Goal: Task Accomplishment & Management: Manage account settings

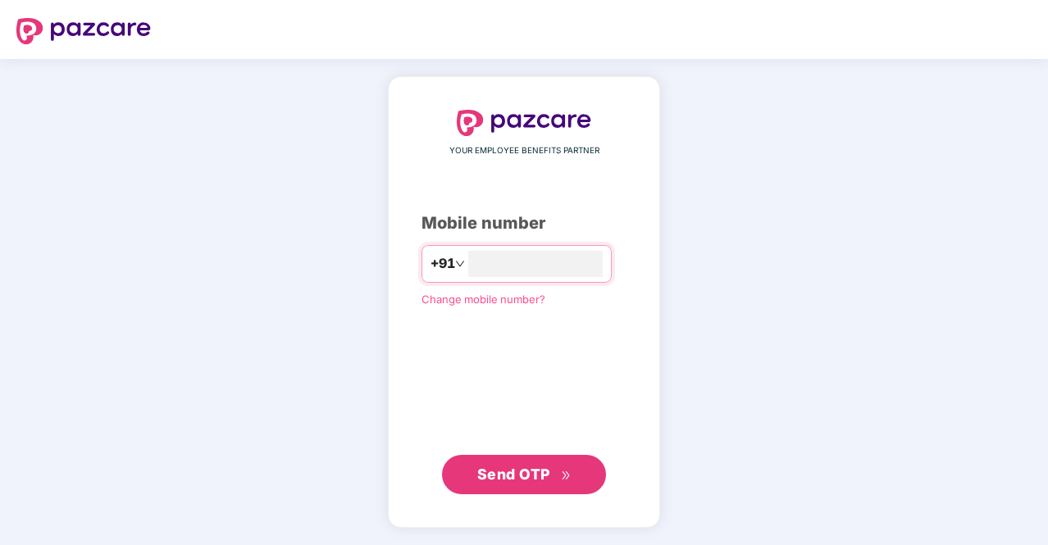
type input "**********"
click at [484, 471] on span "Send OTP" at bounding box center [513, 473] width 73 height 17
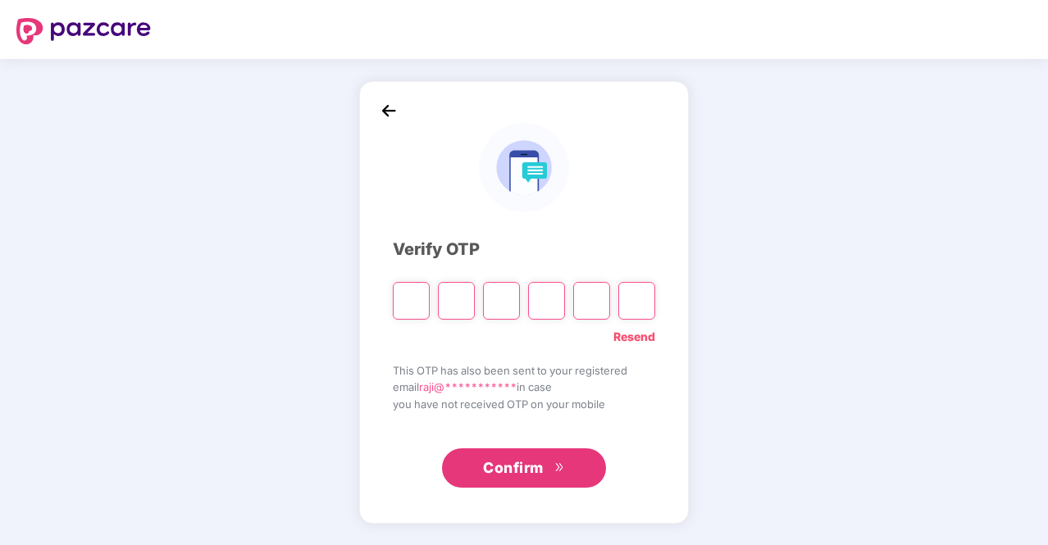
type input "*"
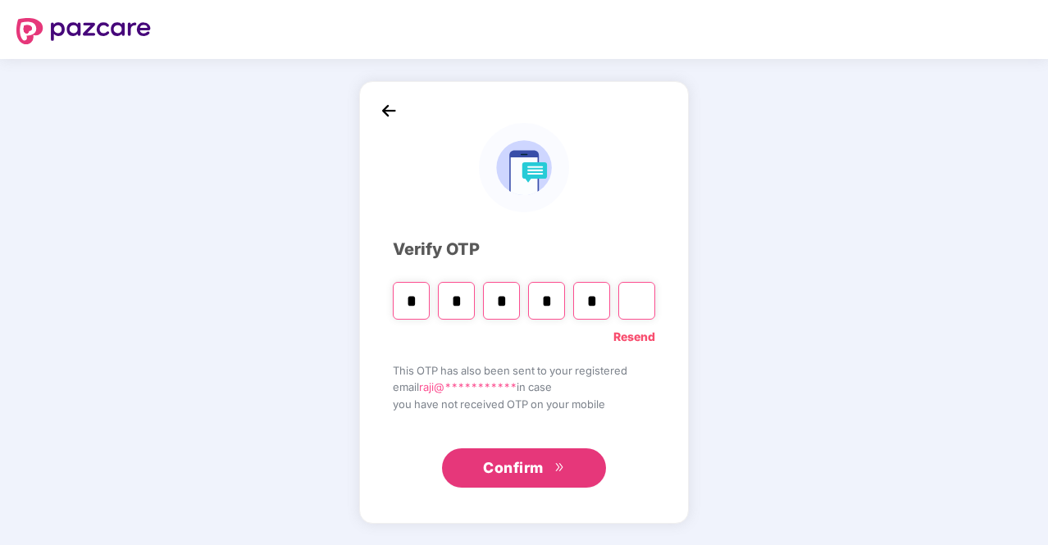
type input "*"
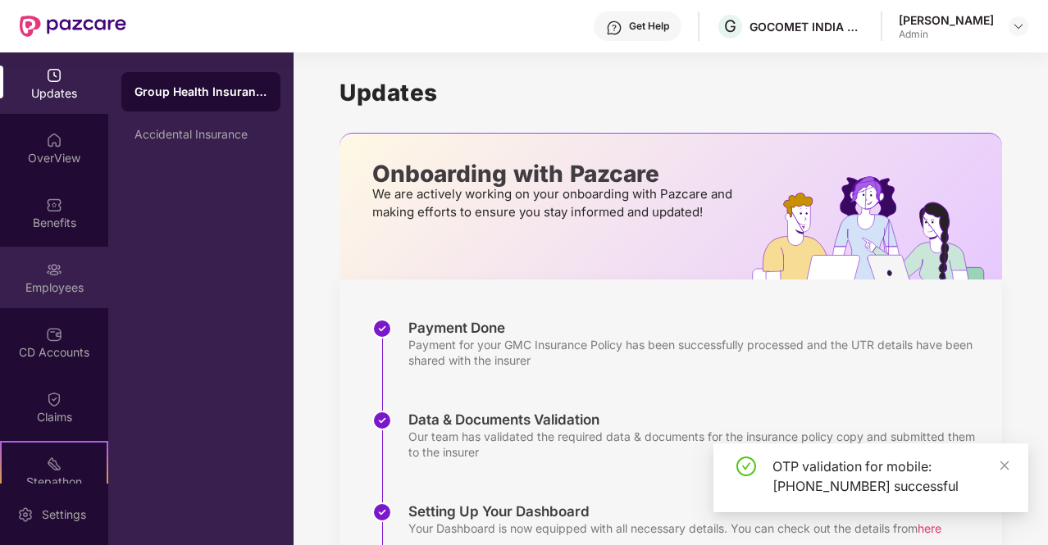
click at [50, 270] on img at bounding box center [54, 270] width 16 height 16
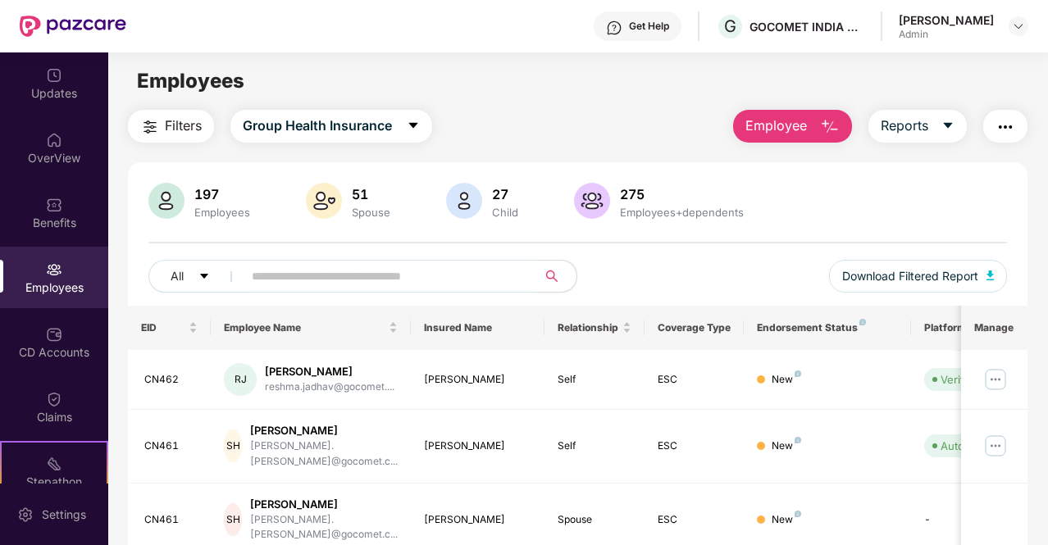
click at [367, 280] on input "text" at bounding box center [383, 276] width 263 height 25
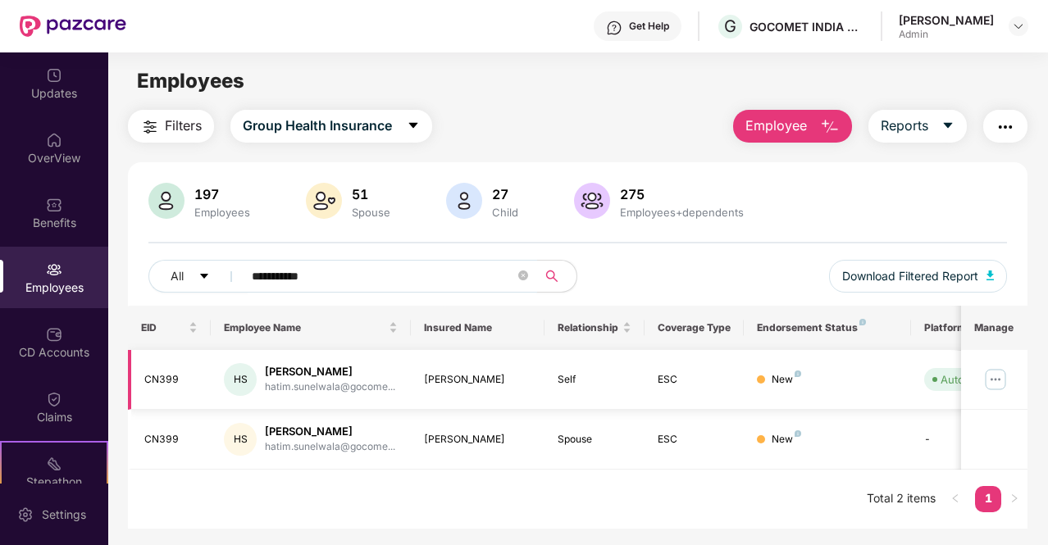
type input "**********"
click at [1002, 380] on img at bounding box center [995, 380] width 26 height 26
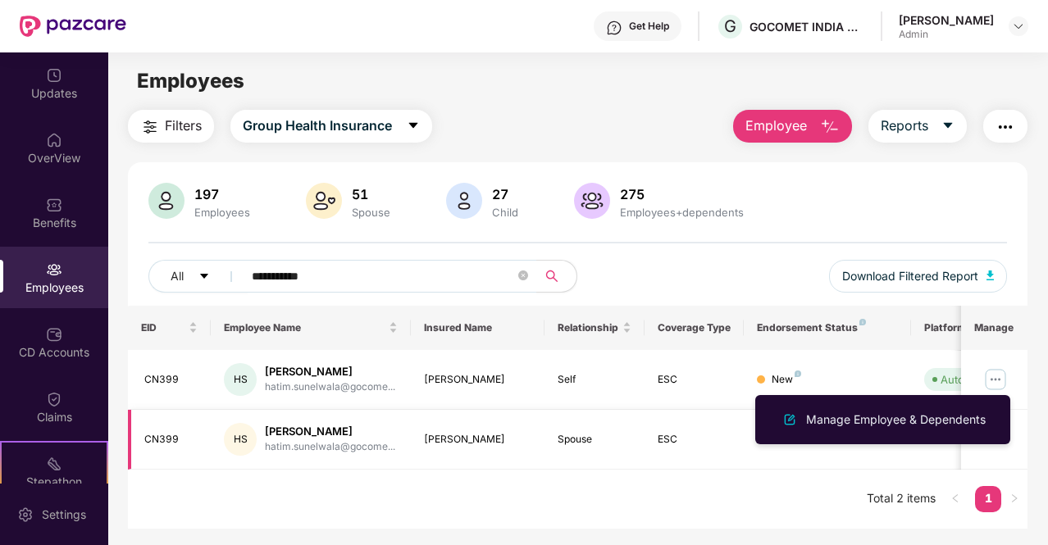
click at [680, 442] on div "ESC" at bounding box center [695, 440] width 74 height 16
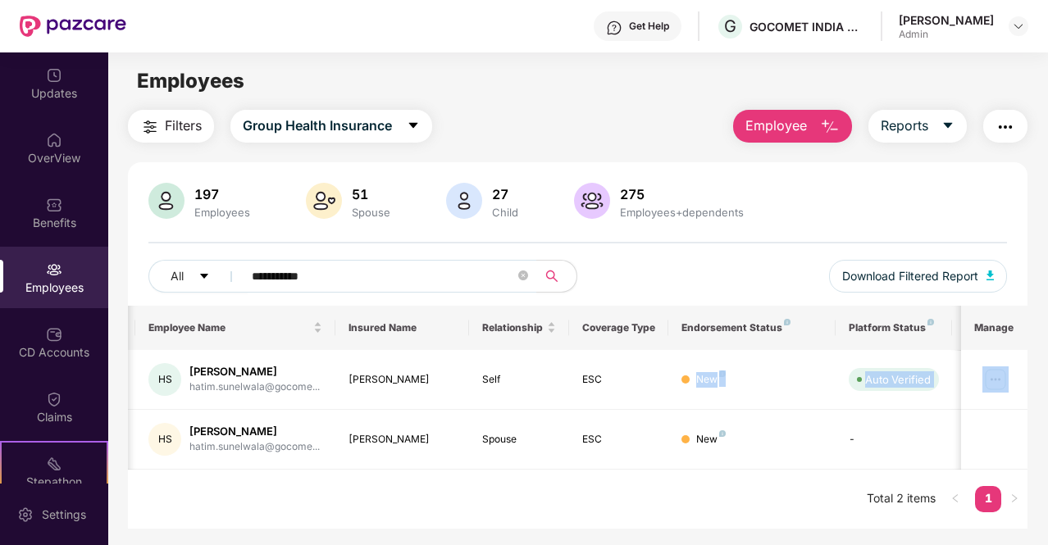
scroll to position [0, 164]
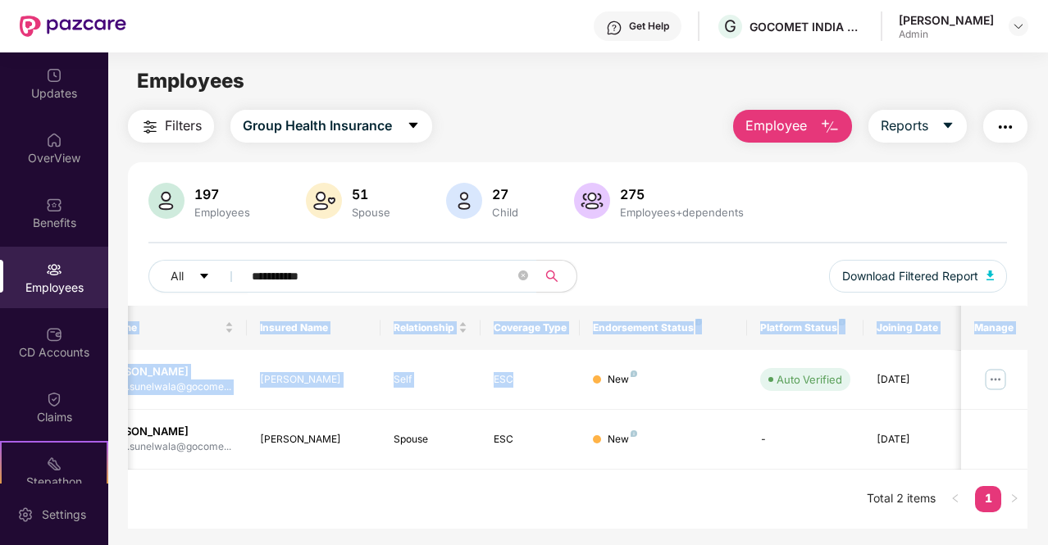
drag, startPoint x: 757, startPoint y: 381, endPoint x: 1049, endPoint y: 383, distance: 291.9
click at [1047, 383] on html "**********" at bounding box center [524, 272] width 1048 height 545
click at [782, 444] on td "-" at bounding box center [805, 440] width 116 height 60
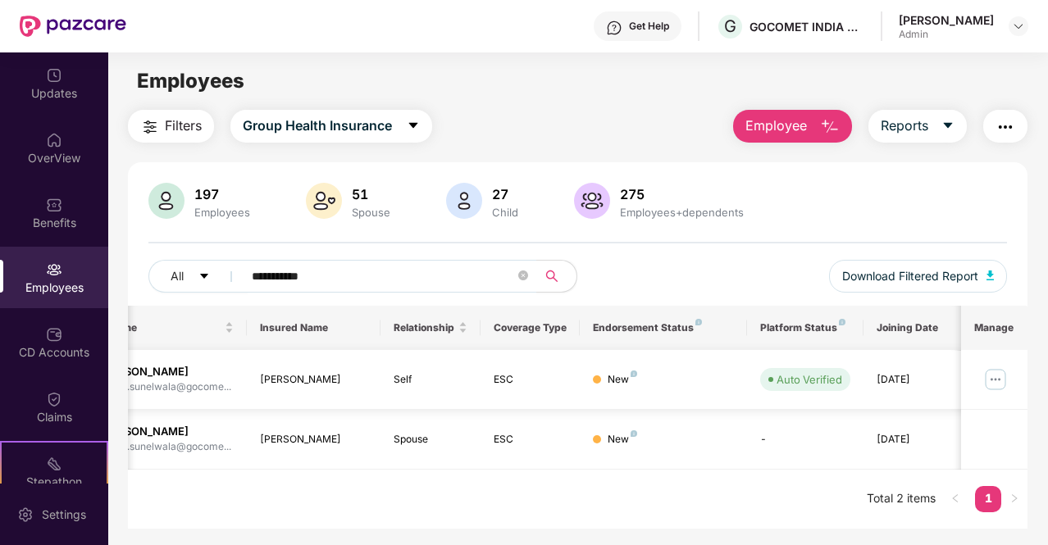
click at [1001, 375] on img at bounding box center [995, 380] width 26 height 26
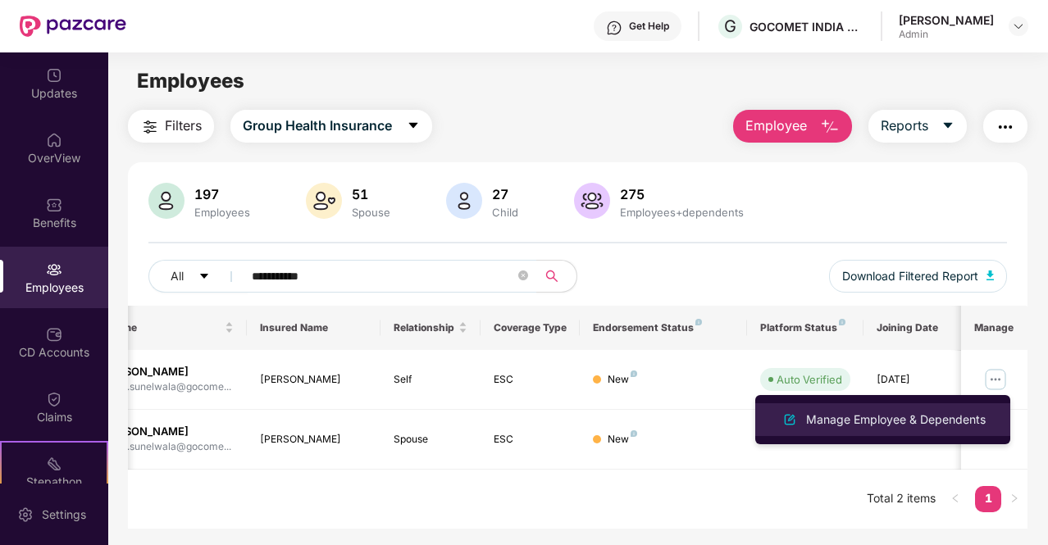
click at [828, 421] on div "Manage Employee & Dependents" at bounding box center [896, 420] width 186 height 18
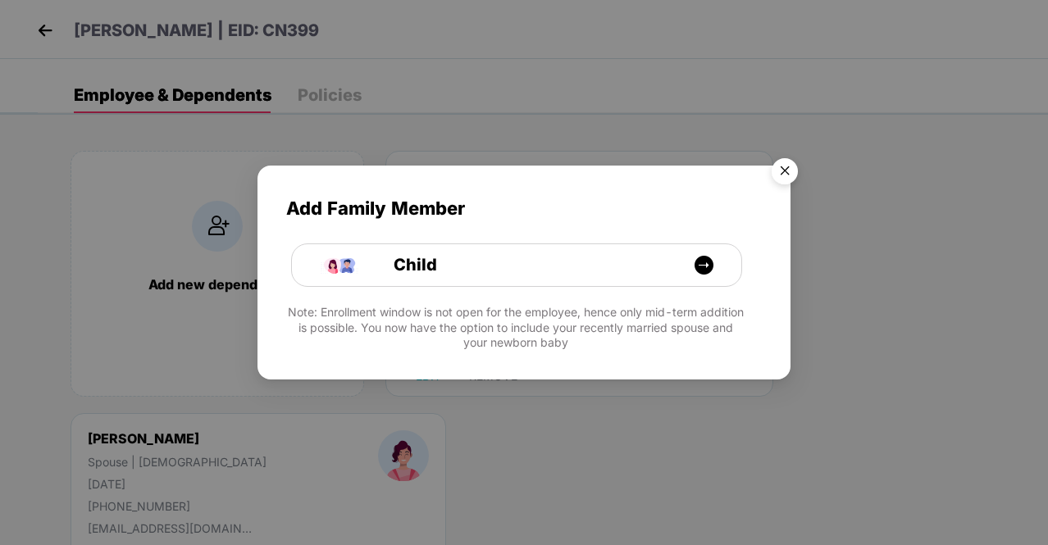
click at [776, 180] on img "Close" at bounding box center [785, 174] width 46 height 46
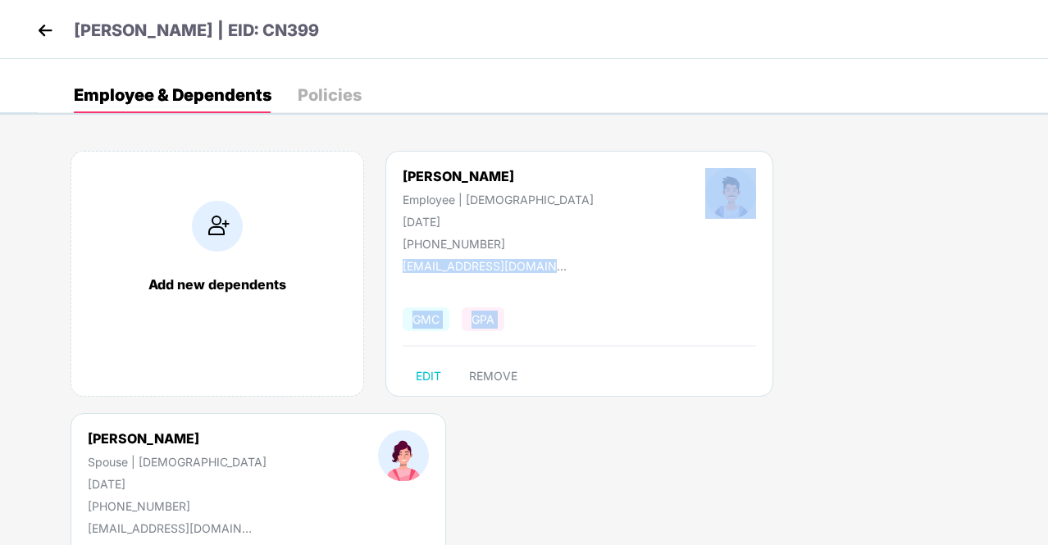
drag, startPoint x: 1041, startPoint y: 163, endPoint x: 1049, endPoint y: 508, distance: 344.4
click at [1047, 508] on html "[PERSON_NAME] | [GEOGRAPHIC_DATA]: CN399 Employee & Dependents Policies Add new…" at bounding box center [524, 272] width 1048 height 545
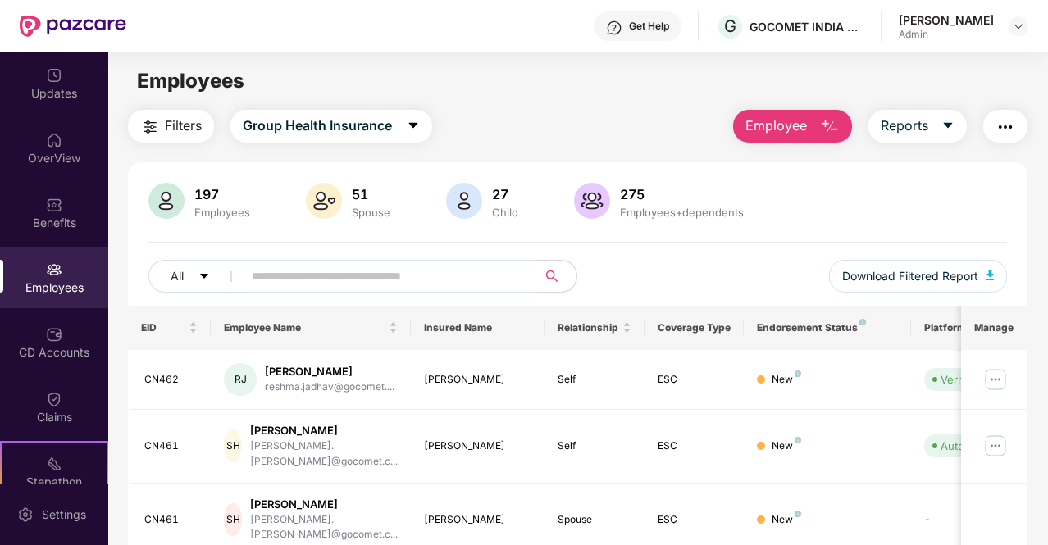
click at [350, 270] on input "text" at bounding box center [383, 276] width 263 height 25
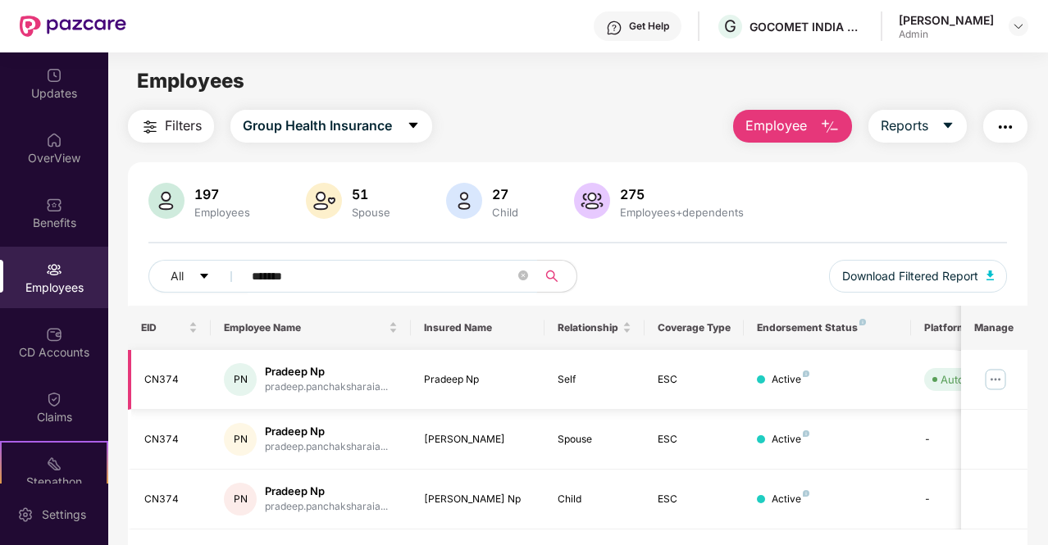
type input "*******"
click at [995, 377] on img at bounding box center [995, 380] width 26 height 26
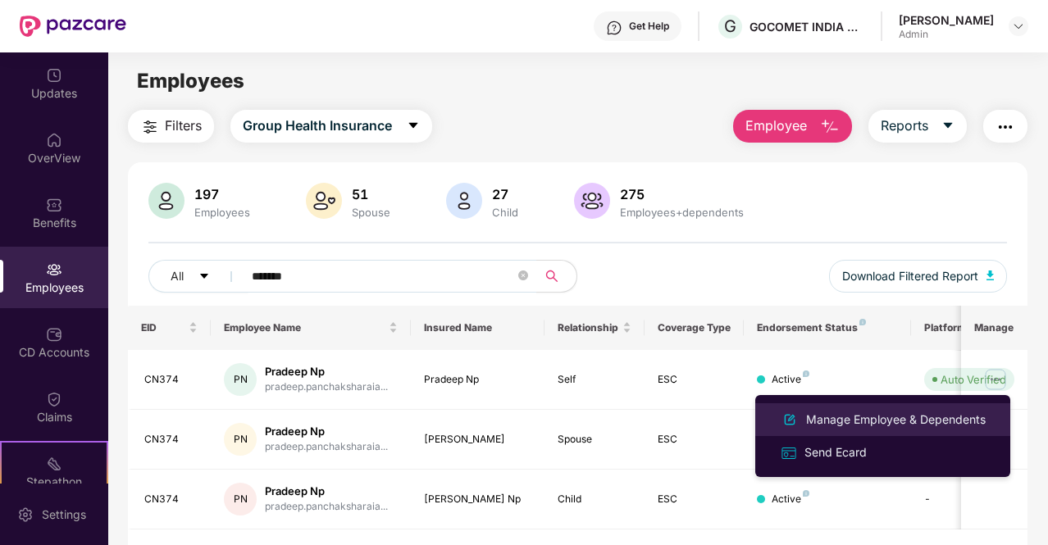
click at [859, 424] on div "Manage Employee & Dependents" at bounding box center [896, 420] width 186 height 18
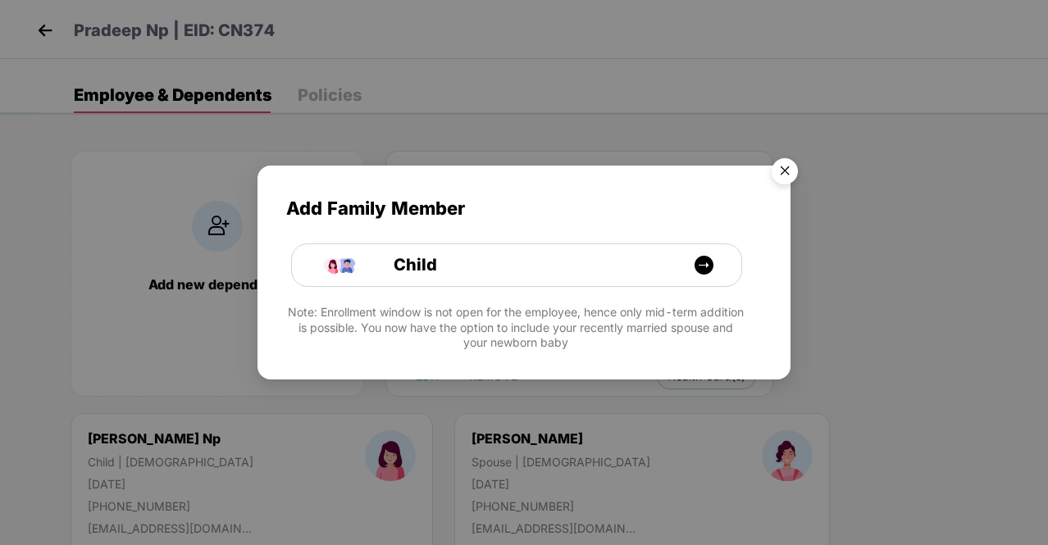
click at [788, 176] on img "Close" at bounding box center [785, 174] width 46 height 46
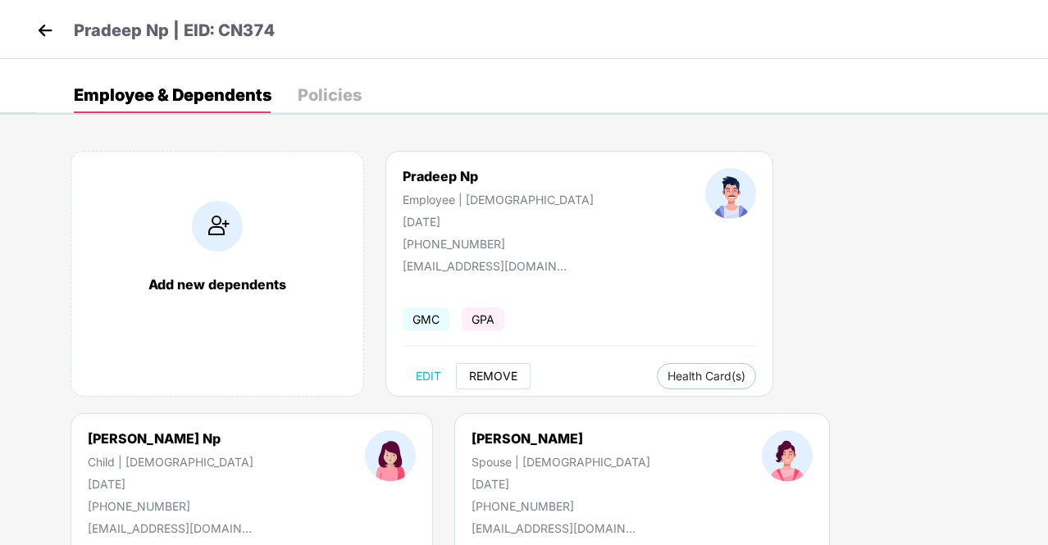
click at [494, 371] on span "REMOVE" at bounding box center [493, 376] width 48 height 13
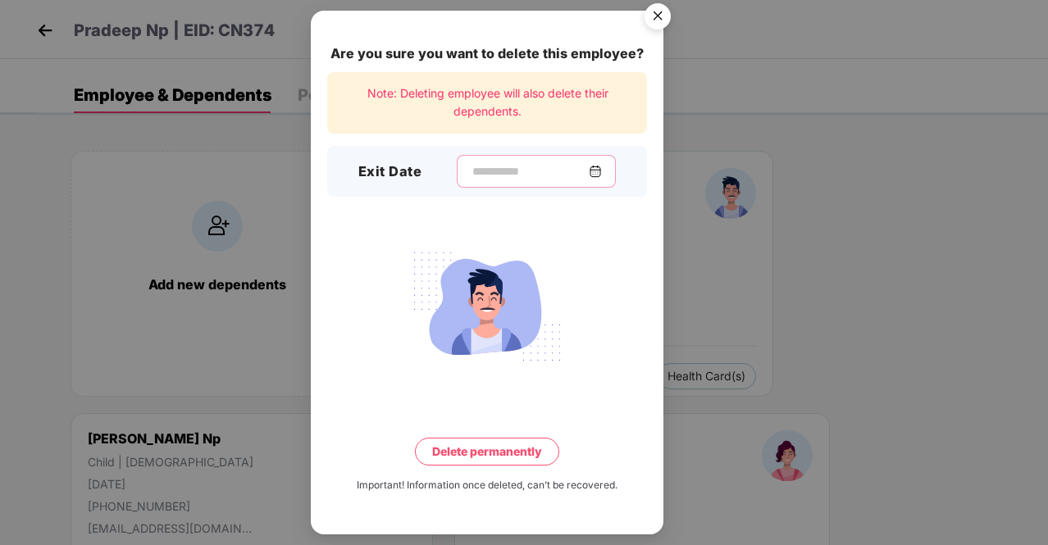
click at [471, 177] on input at bounding box center [530, 171] width 118 height 17
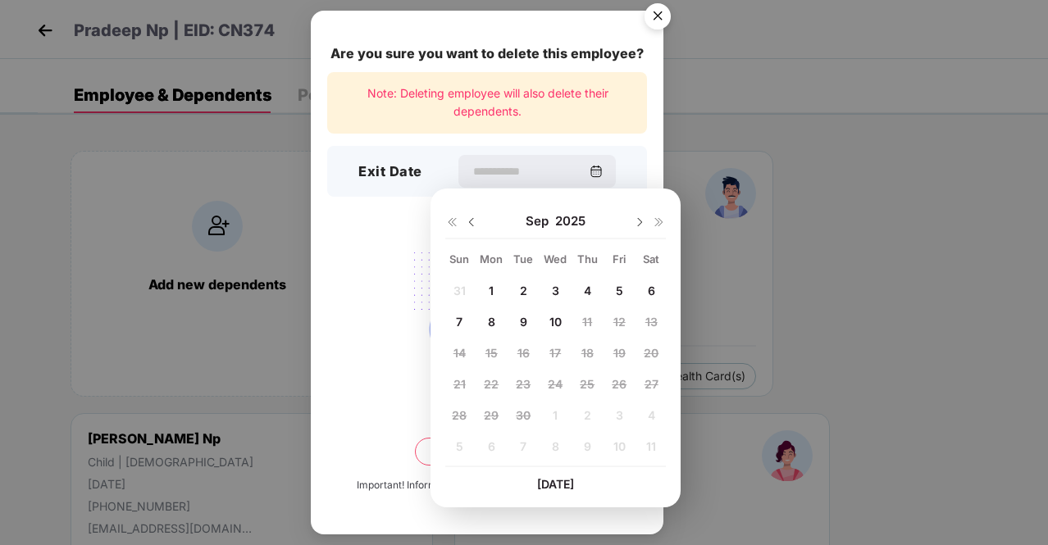
click at [526, 323] on span "9" at bounding box center [523, 322] width 7 height 14
type input "**********"
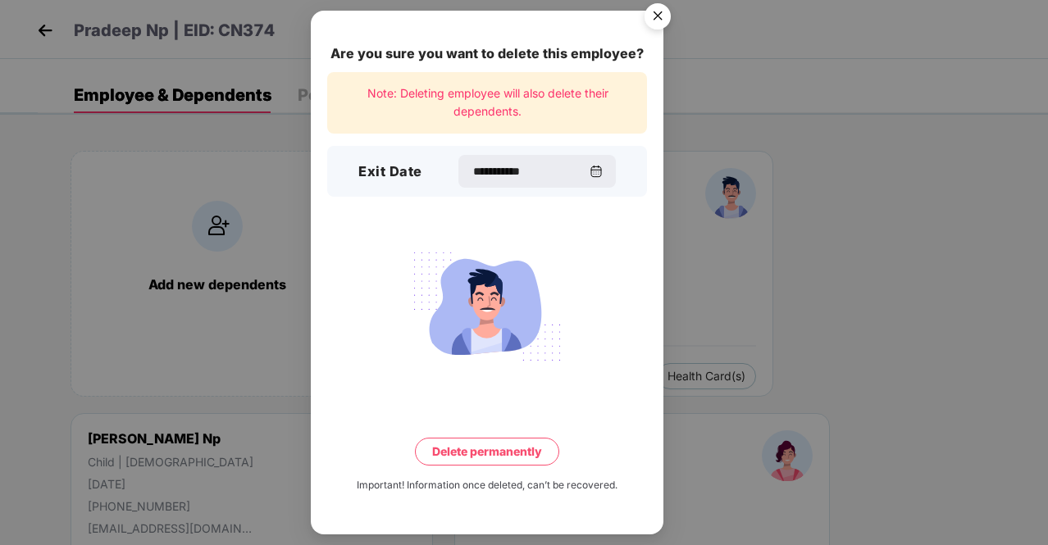
click at [493, 452] on button "Delete permanently" at bounding box center [487, 452] width 144 height 28
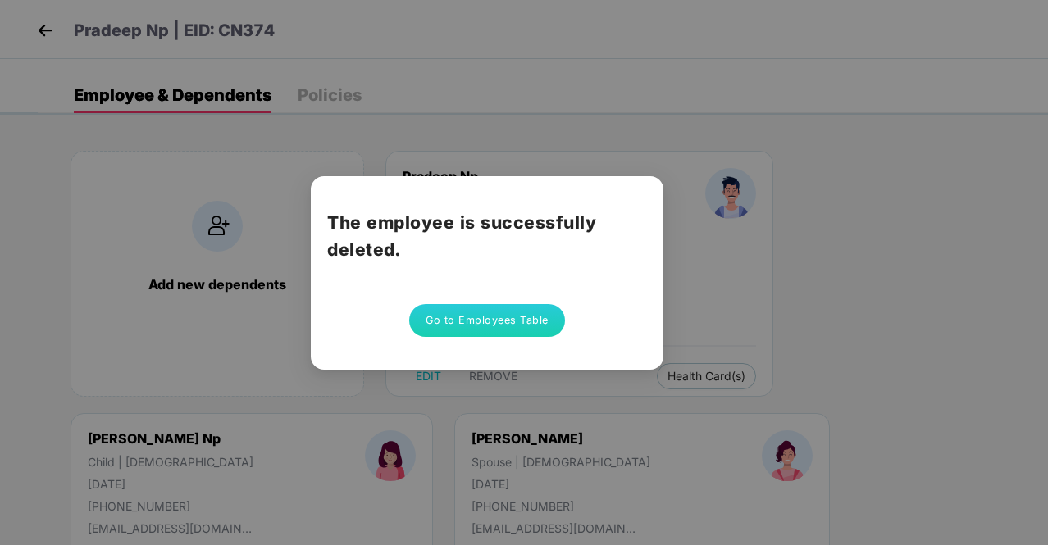
click at [502, 322] on button "Go to Employees Table" at bounding box center [487, 320] width 156 height 33
